Goal: Transaction & Acquisition: Purchase product/service

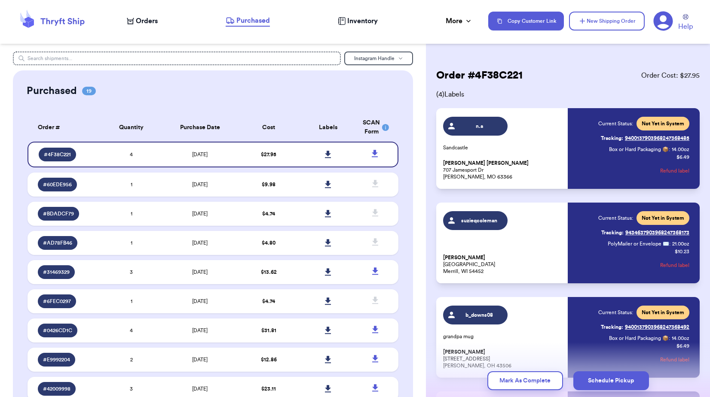
click at [147, 24] on span "Orders" at bounding box center [147, 21] width 22 height 10
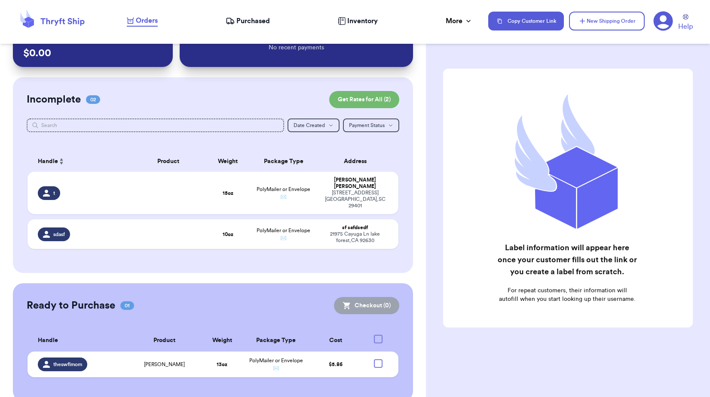
scroll to position [34, 0]
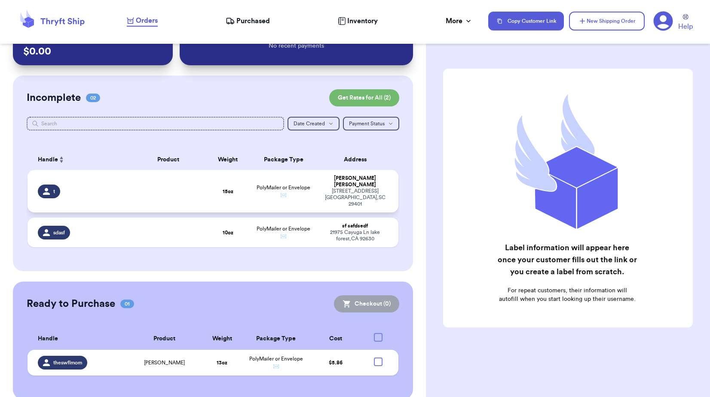
click at [171, 189] on td at bounding box center [168, 191] width 74 height 43
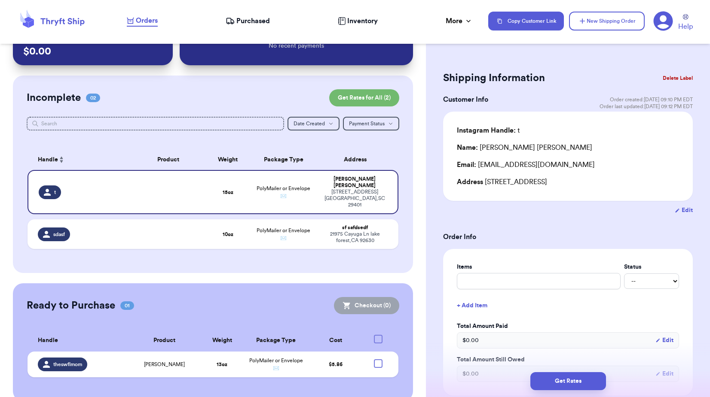
click at [677, 207] on button "Edit" at bounding box center [683, 210] width 18 height 9
select select "SC"
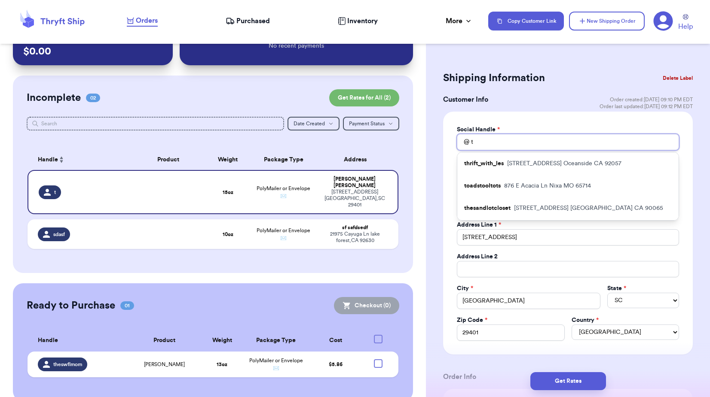
click at [480, 138] on input "t" at bounding box center [568, 142] width 222 height 16
click at [445, 170] on div "Social Handle * @ t thrift_with_les [STREET_ADDRESS] toadstooltots [STREET_ADDR…" at bounding box center [568, 233] width 250 height 243
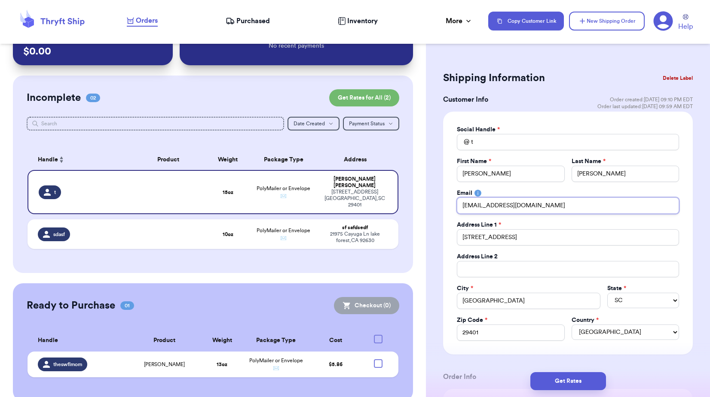
click at [516, 206] on input "[EMAIL_ADDRESS][DOMAIN_NAME]" at bounding box center [568, 206] width 222 height 16
drag, startPoint x: 519, startPoint y: 238, endPoint x: 533, endPoint y: 237, distance: 13.9
click at [519, 238] on input "[STREET_ADDRESS]" at bounding box center [568, 237] width 222 height 16
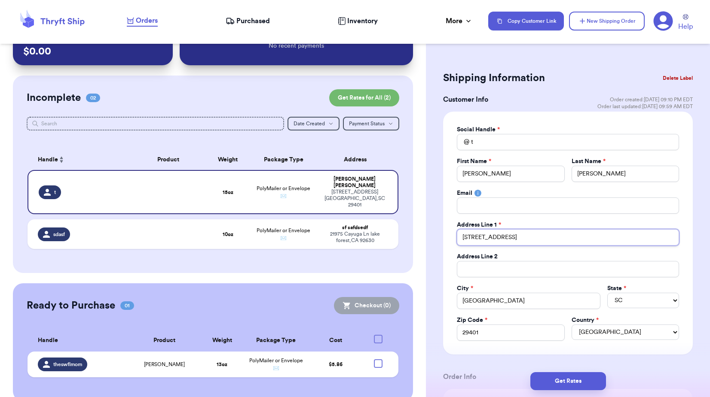
drag, startPoint x: 536, startPoint y: 237, endPoint x: 430, endPoint y: 238, distance: 105.7
type input "[STREET_ADDRESS]"
click at [502, 329] on input "29401" at bounding box center [510, 333] width 107 height 16
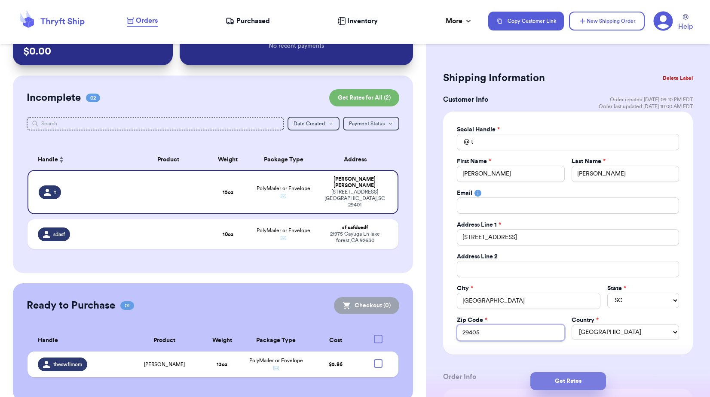
type input "29405"
click at [559, 384] on button "Get Rates" at bounding box center [568, 381] width 76 height 18
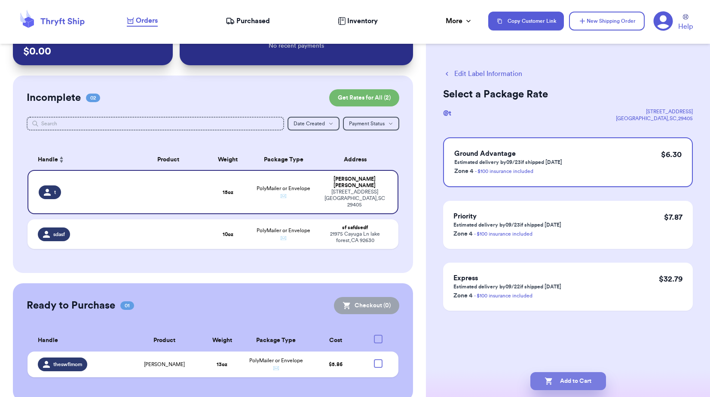
click at [583, 382] on button "Add to Cart" at bounding box center [568, 381] width 76 height 18
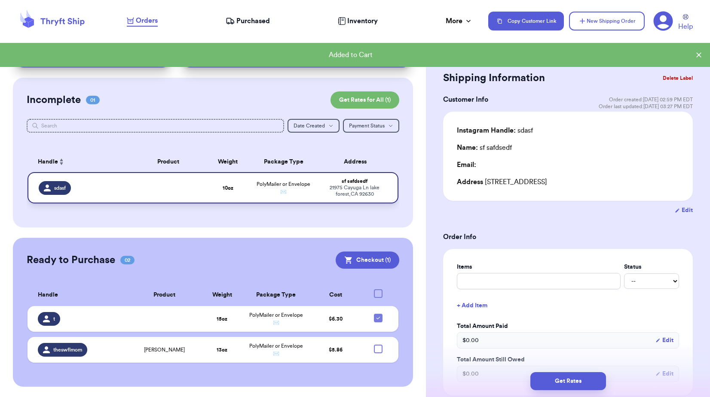
click at [256, 184] on span "PolyMailer or Envelope ✉️" at bounding box center [283, 188] width 54 height 13
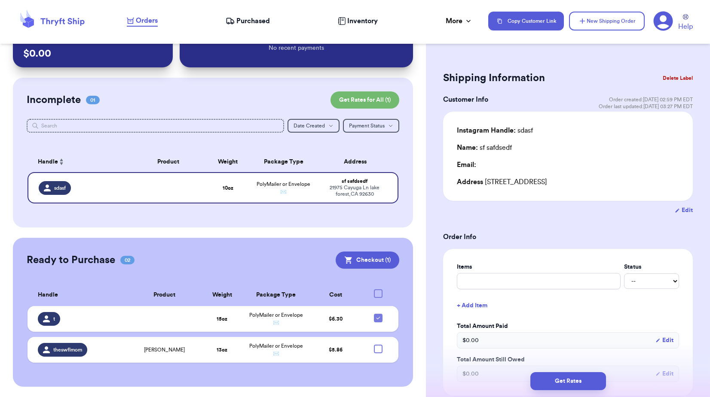
click at [674, 209] on button "Edit" at bounding box center [683, 210] width 18 height 9
select select "CA"
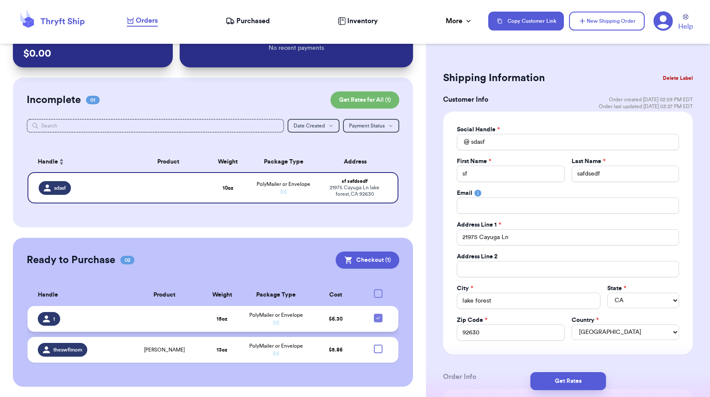
click at [155, 324] on td at bounding box center [164, 319] width 72 height 26
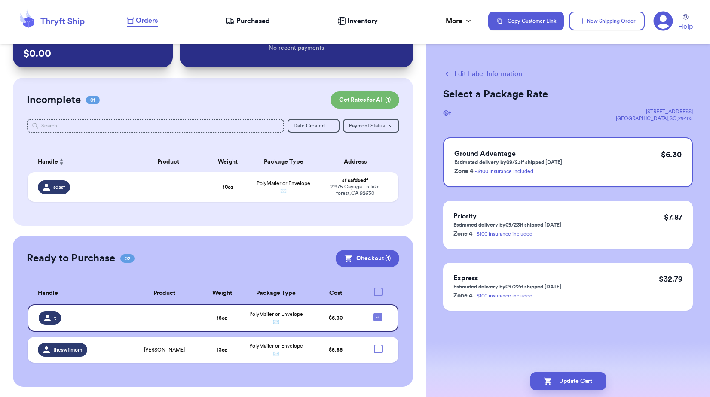
click at [471, 75] on button "Edit Label Information" at bounding box center [482, 74] width 79 height 10
checkbox input "false"
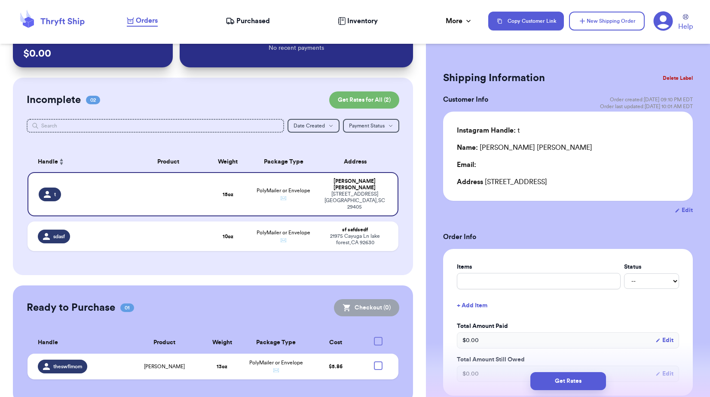
scroll to position [34, 0]
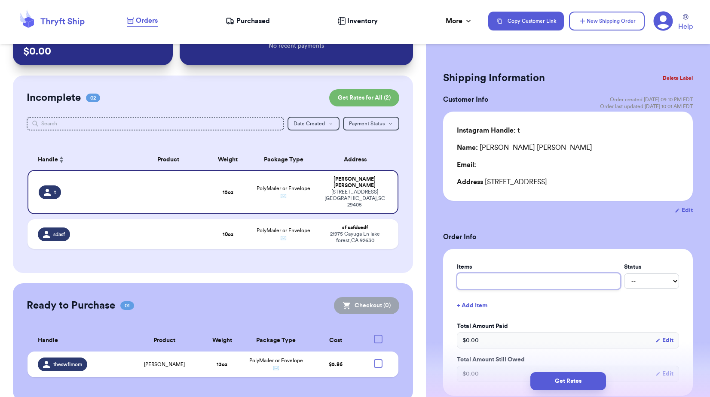
click at [481, 283] on input "text" at bounding box center [539, 281] width 164 height 16
type input "Rhino"
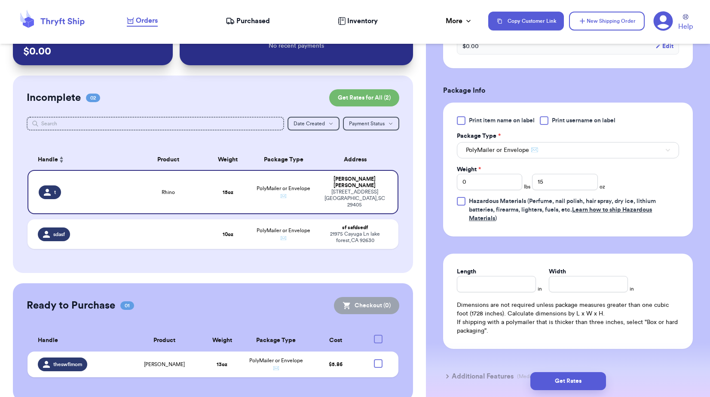
scroll to position [344, 0]
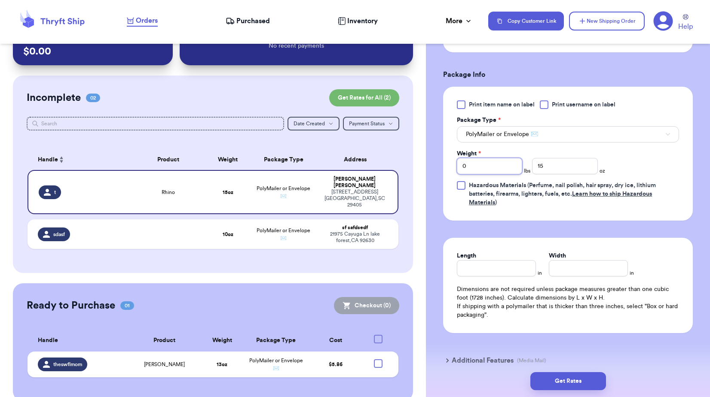
click at [490, 165] on input "0" at bounding box center [489, 166] width 65 height 16
type input "1"
drag, startPoint x: 567, startPoint y: 165, endPoint x: 528, endPoint y: 163, distance: 38.7
click at [528, 163] on div "Weight * 1 lbs 15 oz" at bounding box center [531, 161] width 148 height 25
type input "10"
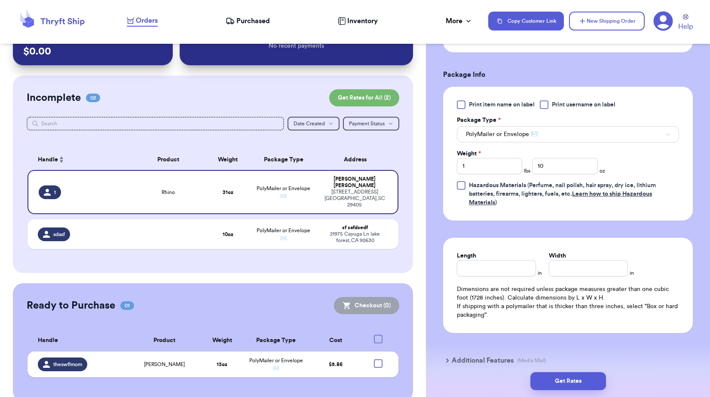
click at [537, 223] on form "Shipping Information Delete Label Customer Info Order created: [DATE] 09:10 PM …" at bounding box center [568, 51] width 250 height 653
click at [562, 377] on button "Get Rates" at bounding box center [568, 381] width 76 height 18
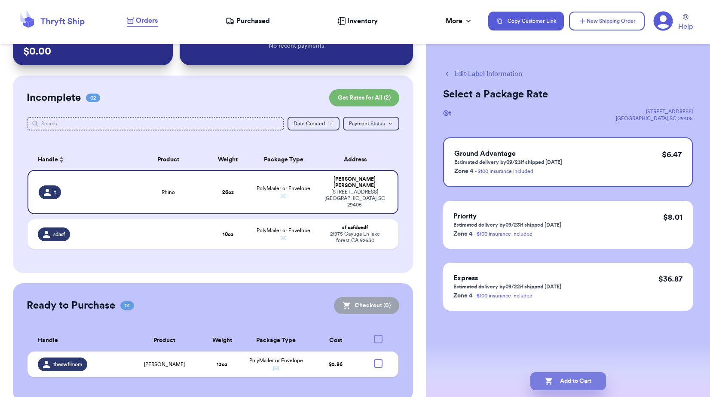
click at [557, 379] on button "Add to Cart" at bounding box center [568, 381] width 76 height 18
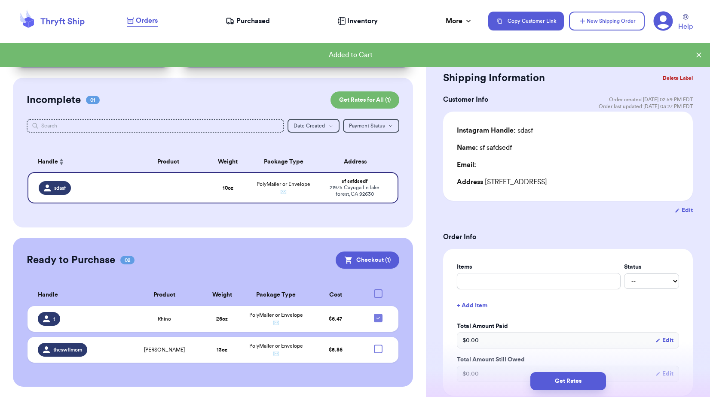
scroll to position [31, 0]
click at [159, 180] on td at bounding box center [168, 187] width 74 height 31
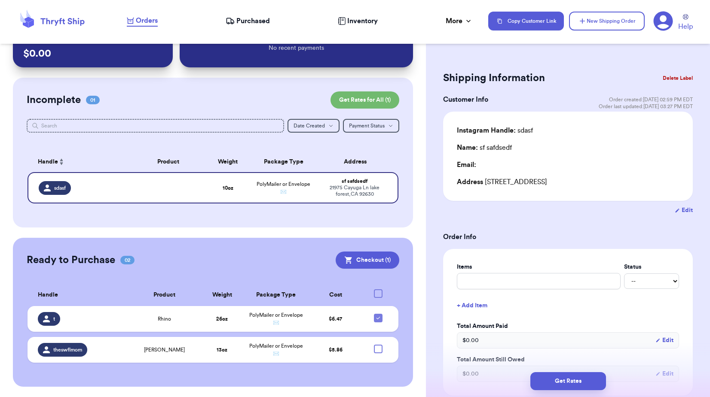
click at [675, 212] on button "Edit" at bounding box center [683, 210] width 18 height 9
select select "CA"
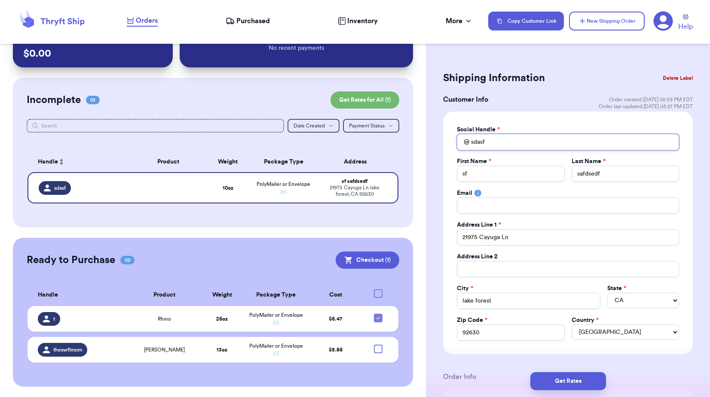
click at [502, 140] on input "sdasf" at bounding box center [568, 142] width 222 height 16
type input "s"
type input "fb"
click at [488, 170] on input "sf" at bounding box center [510, 174] width 107 height 16
type input "s"
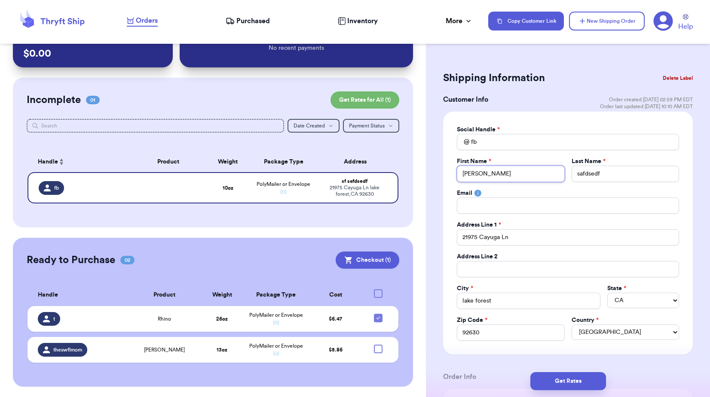
type input "[PERSON_NAME]"
click at [532, 240] on input "21975 Cayuga Ln" at bounding box center [568, 237] width 222 height 16
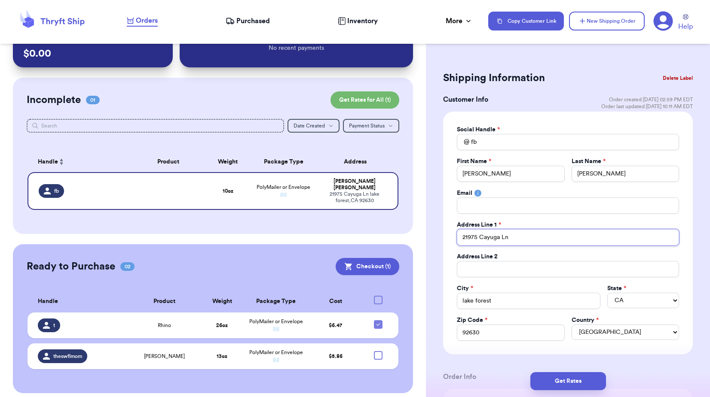
drag, startPoint x: 517, startPoint y: 236, endPoint x: 443, endPoint y: 234, distance: 73.9
click at [443, 234] on div "Social Handle * @ fb First Name * [PERSON_NAME] Last Name * [PERSON_NAME] Email…" at bounding box center [568, 233] width 250 height 243
type input "[STREET_ADDRESS][PERSON_NAME]"
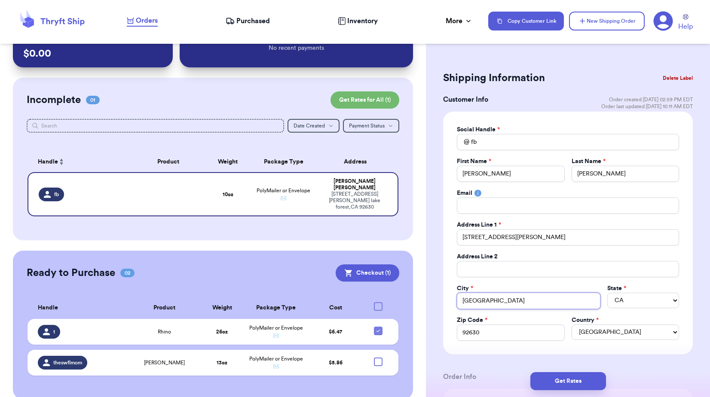
type input "[GEOGRAPHIC_DATA]"
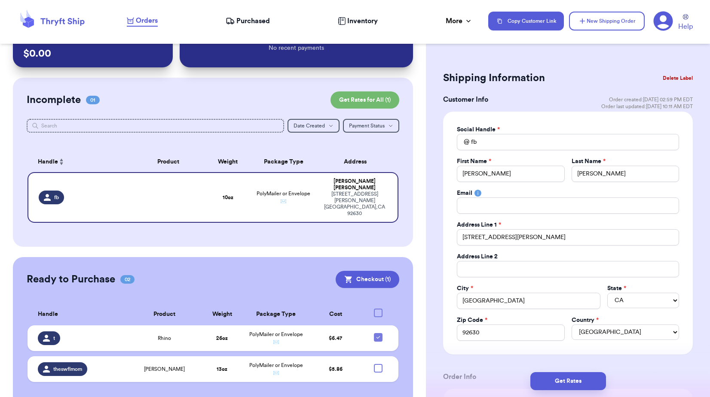
click at [500, 324] on div "Zip Code *" at bounding box center [510, 320] width 107 height 9
click at [493, 334] on input "92630" at bounding box center [510, 333] width 107 height 16
type input "91108"
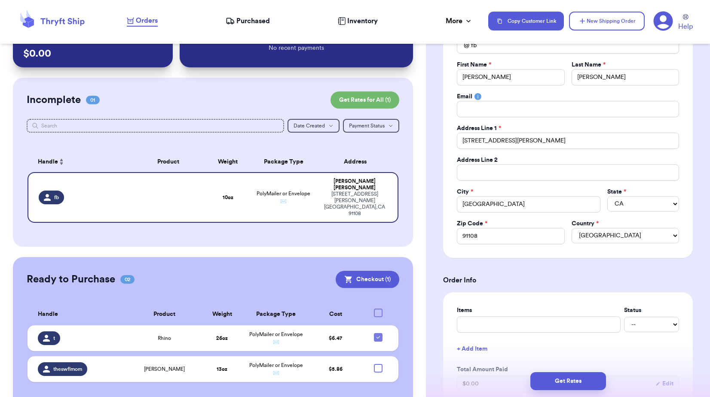
scroll to position [172, 0]
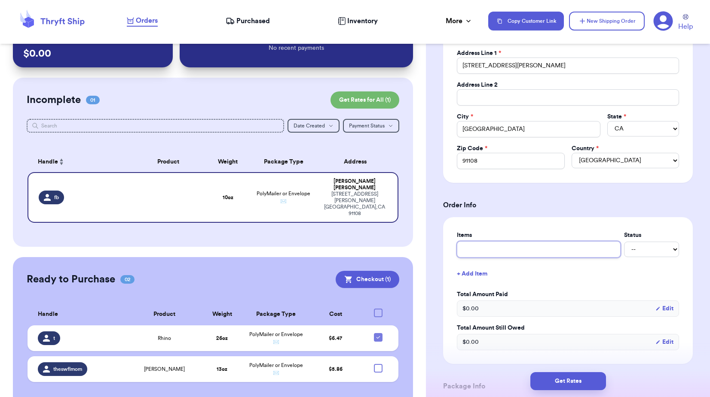
click at [479, 249] on input "text" at bounding box center [539, 249] width 164 height 16
type input "Dragon"
click at [448, 286] on div "Items Status Dragon -- Paid Owes + Add Item Total Amount Paid $ 0.00 Edit Total…" at bounding box center [568, 290] width 250 height 147
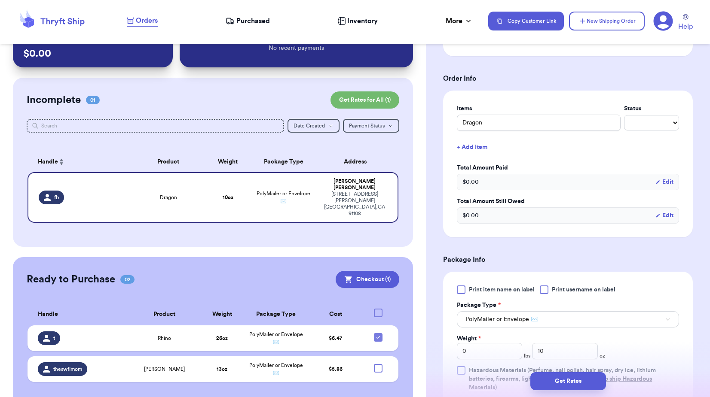
scroll to position [387, 0]
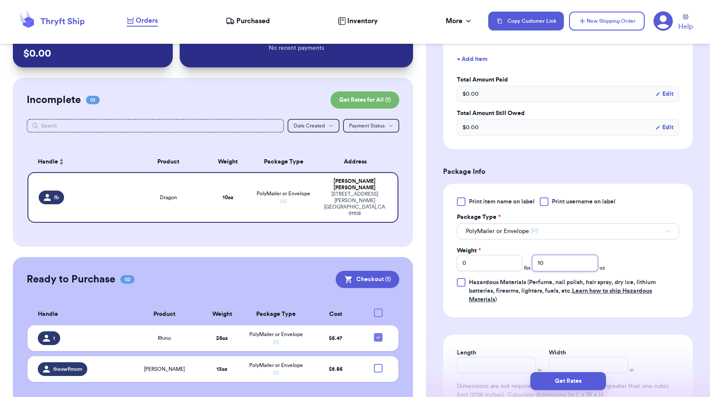
click at [572, 266] on input "10" at bounding box center [564, 263] width 65 height 16
drag, startPoint x: 572, startPoint y: 262, endPoint x: 519, endPoint y: 262, distance: 53.7
click at [519, 262] on div "Weight * 0 lbs 10 oz" at bounding box center [531, 259] width 148 height 25
type input "15"
click at [543, 324] on form "Shipping Information Delete Label Customer Info Order created: [DATE] 02:59 PM …" at bounding box center [568, 78] width 250 height 793
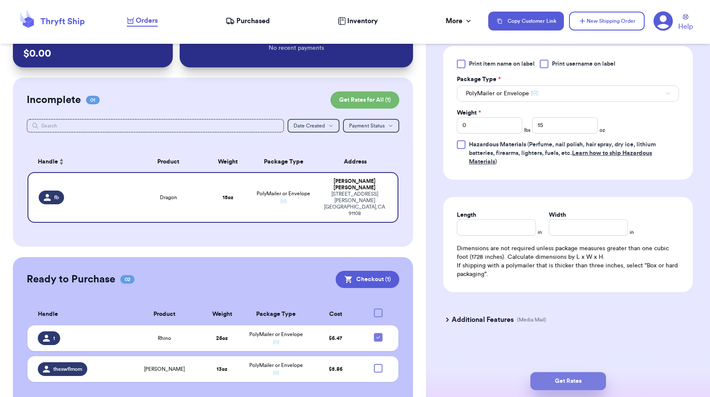
click at [567, 381] on button "Get Rates" at bounding box center [568, 381] width 76 height 18
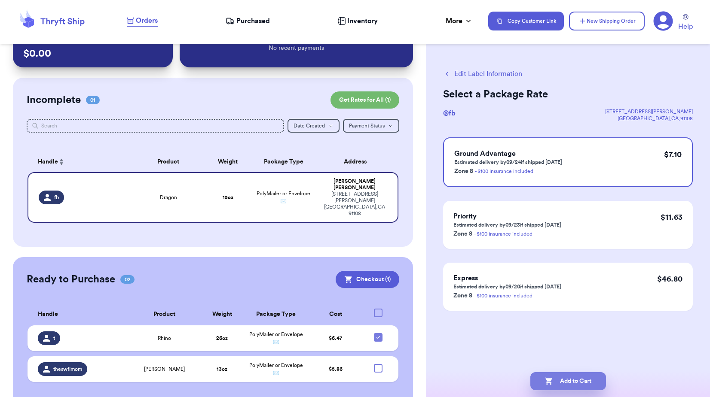
click at [563, 383] on button "Add to Cart" at bounding box center [568, 381] width 76 height 18
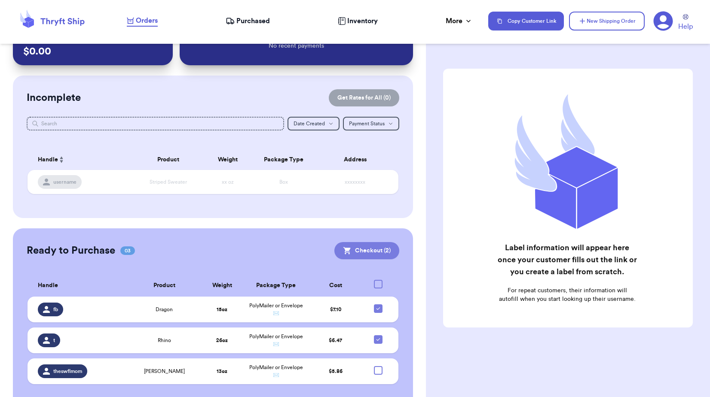
click at [375, 249] on button "Checkout ( 2 )" at bounding box center [366, 250] width 65 height 17
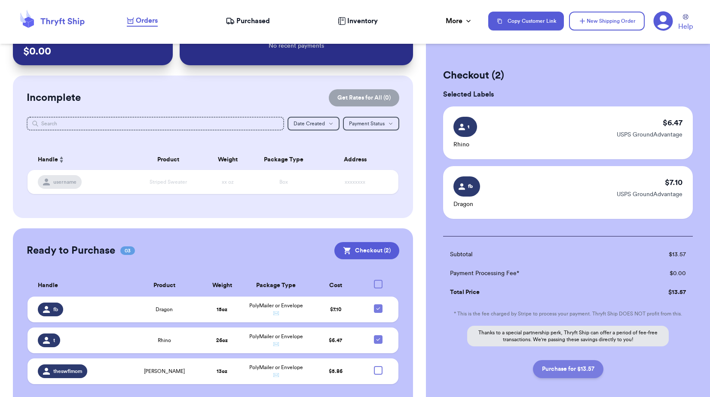
click at [541, 375] on button "Purchase for $13.57" at bounding box center [568, 369] width 70 height 18
checkbox input "false"
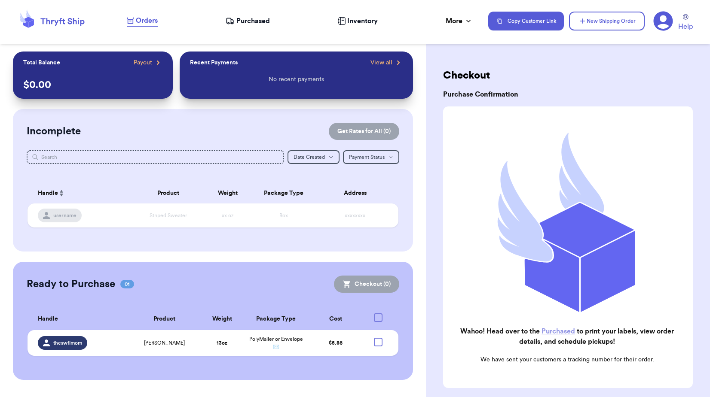
click at [247, 19] on span "Purchased" at bounding box center [253, 21] width 34 height 10
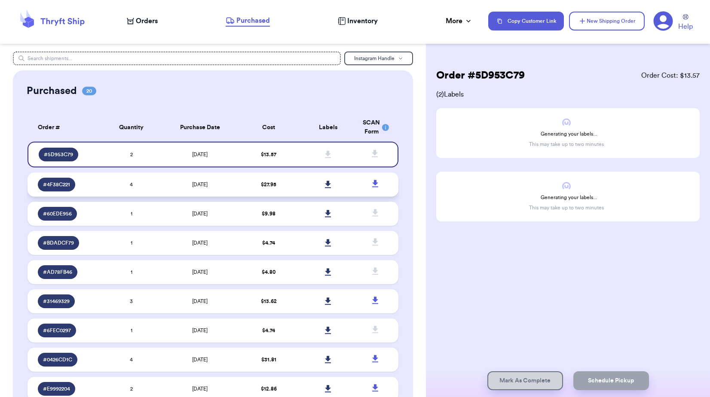
click at [292, 177] on td "$ 27.95" at bounding box center [268, 185] width 59 height 24
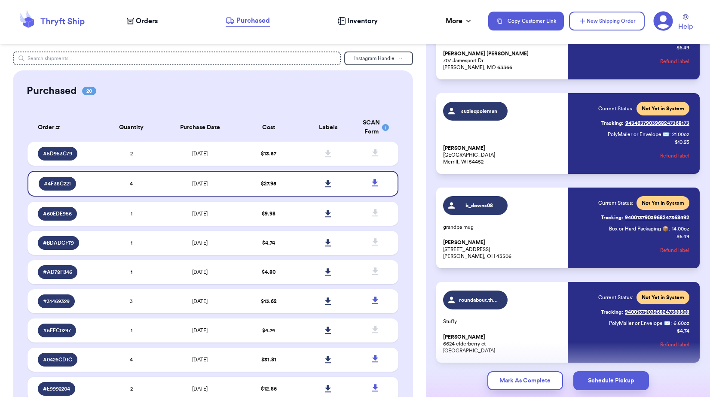
scroll to position [129, 0]
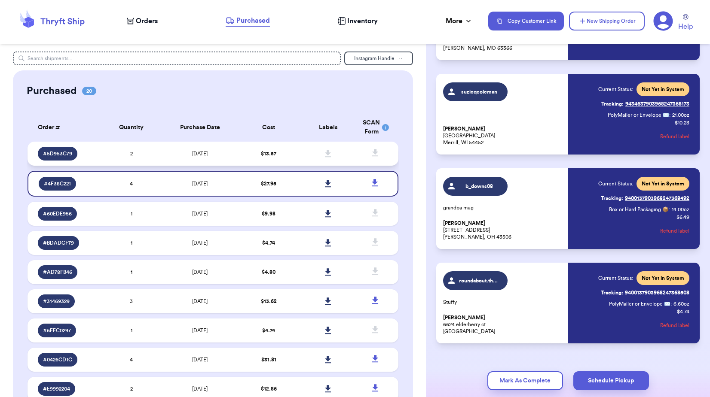
click at [262, 151] on td "$ 13.57" at bounding box center [268, 154] width 59 height 24
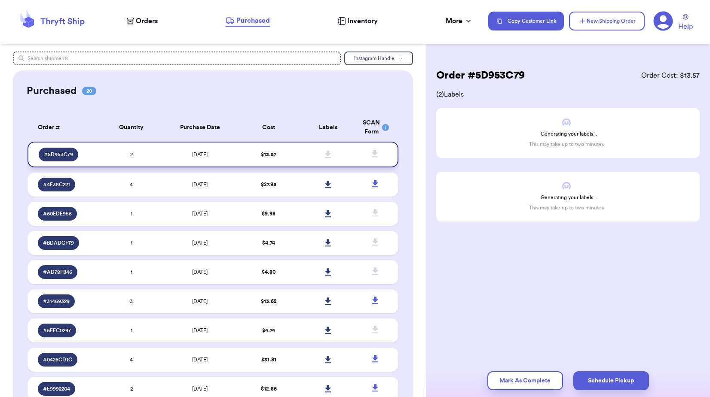
scroll to position [0, 0]
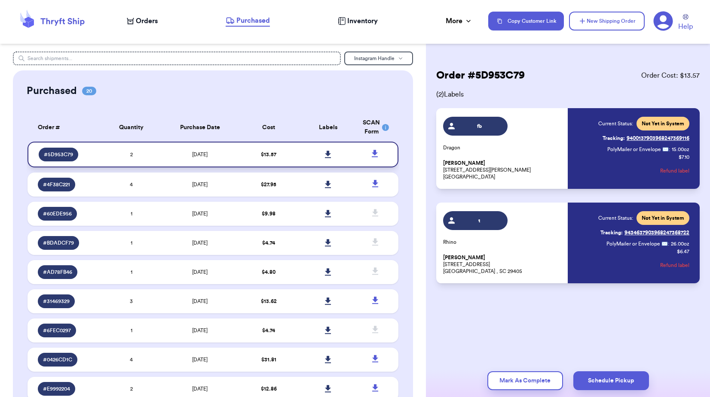
click at [325, 155] on icon at bounding box center [328, 155] width 6 height 8
